Goal: Task Accomplishment & Management: Manage account settings

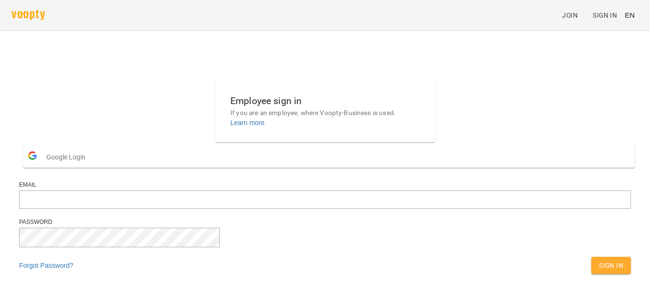
scroll to position [33, 0]
type input "**********"
click at [591, 260] on button "Sign In" at bounding box center [611, 265] width 40 height 17
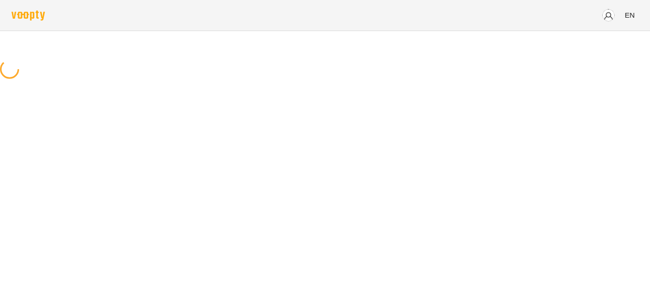
scroll to position [0, 0]
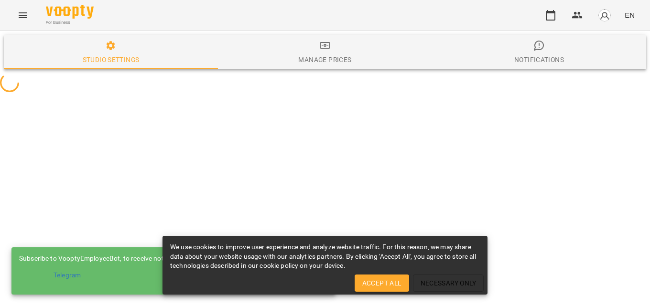
click at [390, 289] on span "Accept All" at bounding box center [381, 283] width 39 height 11
select select "**"
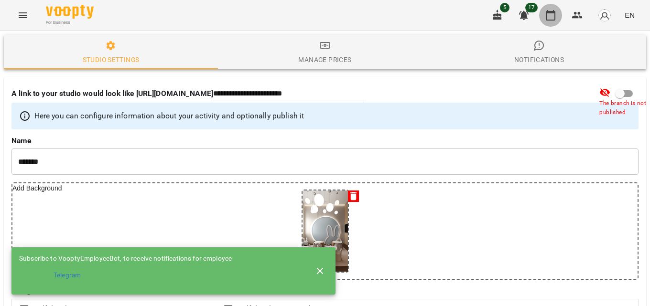
click at [547, 15] on icon "button" at bounding box center [550, 15] width 11 height 11
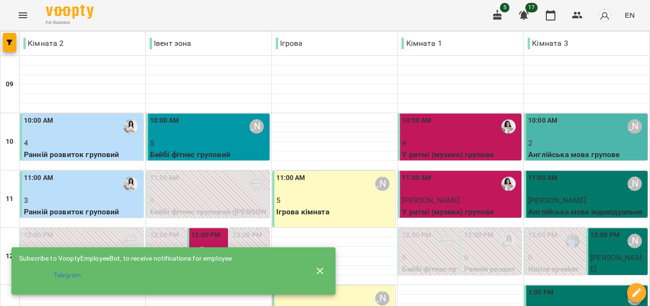
click at [319, 266] on icon "button" at bounding box center [319, 271] width 11 height 11
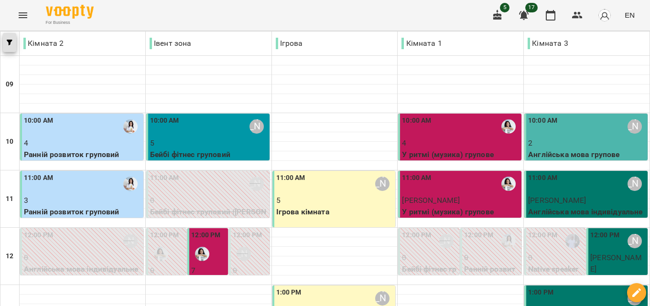
click at [6, 43] on span "button" at bounding box center [9, 43] width 13 height 6
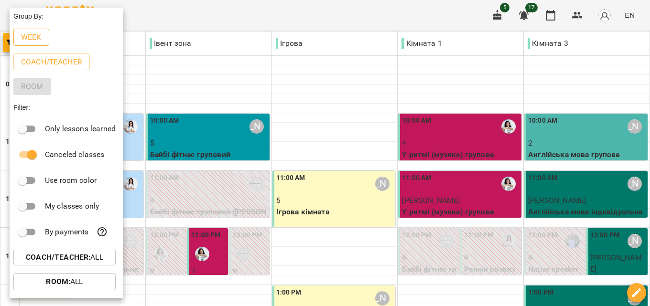
click at [17, 36] on button "Week" at bounding box center [31, 37] width 36 height 17
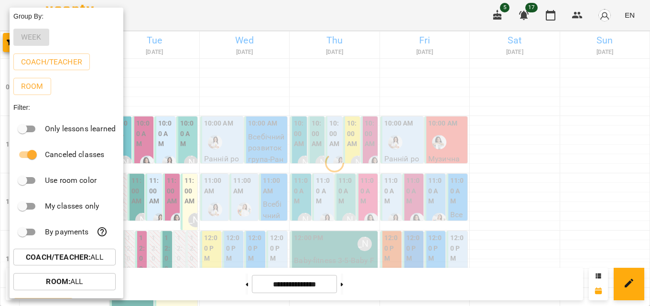
click at [189, 140] on div at bounding box center [325, 153] width 650 height 306
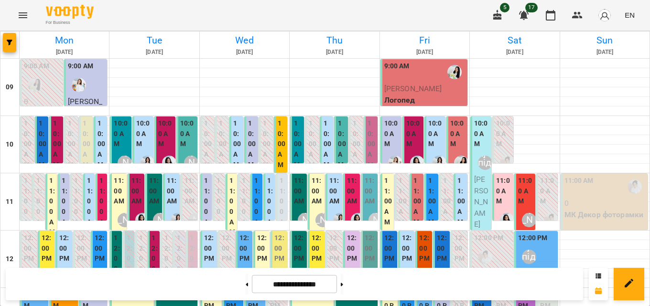
click at [621, 15] on div "5 17 EN" at bounding box center [562, 15] width 152 height 25
click at [626, 15] on span "EN" at bounding box center [629, 15] width 10 height 10
click at [603, 57] on div "Українська" at bounding box center [611, 53] width 49 height 17
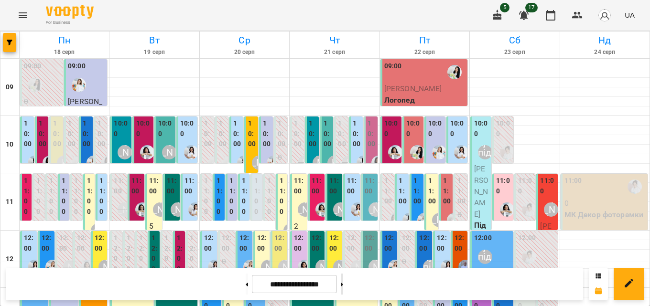
click at [343, 289] on button at bounding box center [342, 284] width 2 height 21
type input "**********"
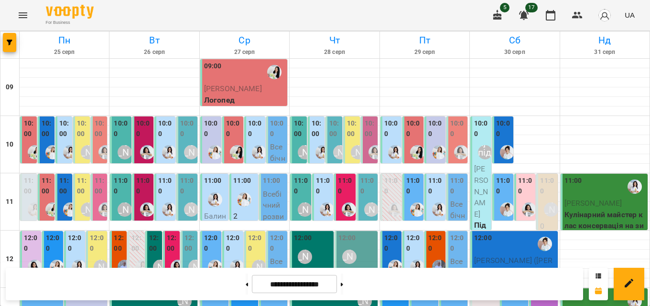
click at [35, 190] on div "11:00 0 Ранній розвиток груповий" at bounding box center [28, 266] width 17 height 184
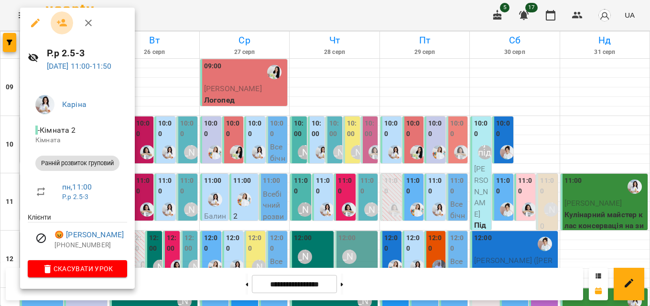
click at [61, 30] on button "button" at bounding box center [62, 22] width 23 height 23
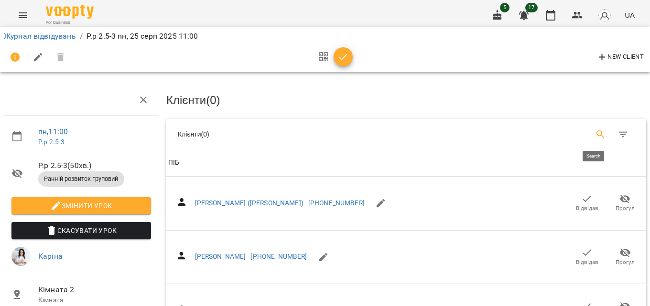
click at [595, 134] on icon "Search" at bounding box center [600, 134] width 11 height 11
type input "*"
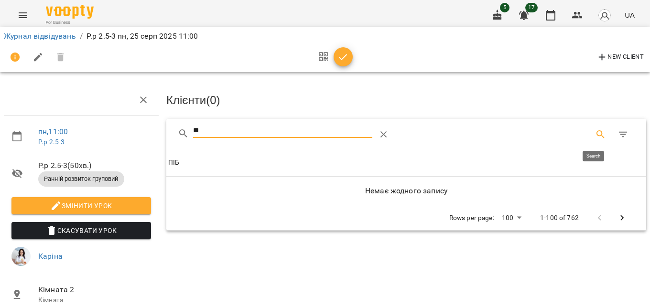
type input "*"
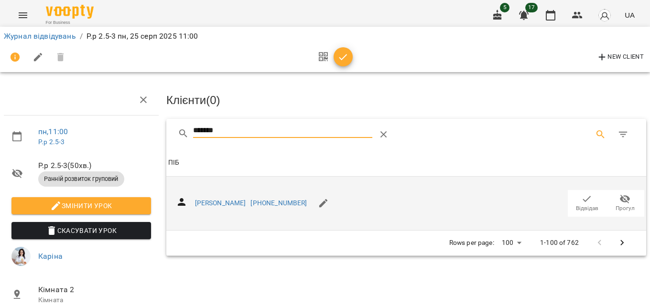
type input "*******"
click at [581, 199] on icon "button" at bounding box center [586, 198] width 11 height 11
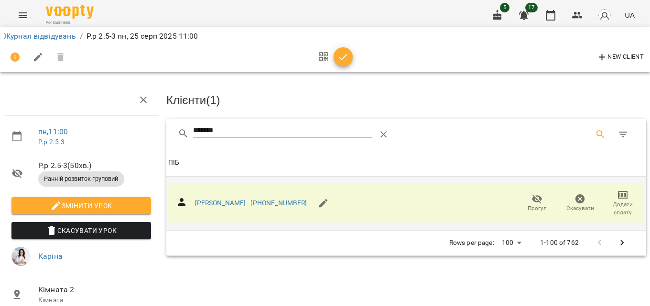
click at [350, 54] on span "button" at bounding box center [342, 57] width 19 height 11
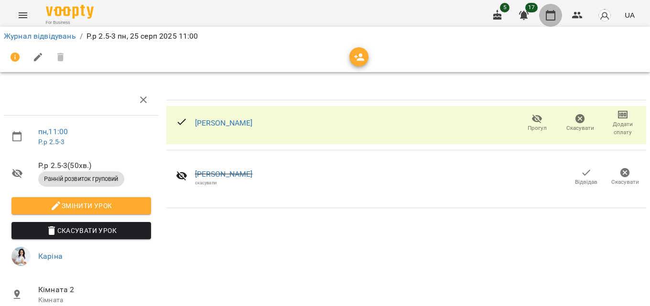
click at [555, 16] on icon "button" at bounding box center [551, 15] width 10 height 11
